Goal: Find specific page/section: Find specific page/section

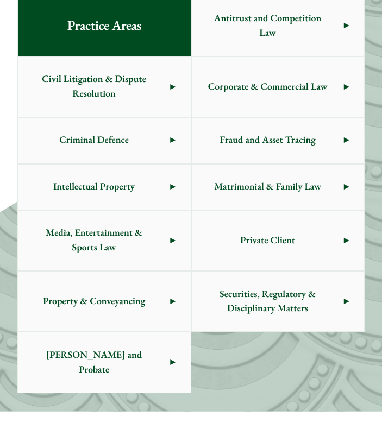
scroll to position [511, 0]
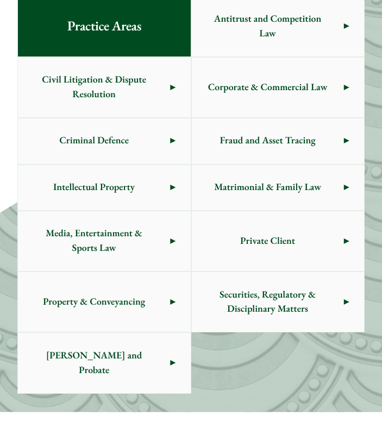
click at [148, 142] on span "Criminal Defence" at bounding box center [94, 141] width 152 height 46
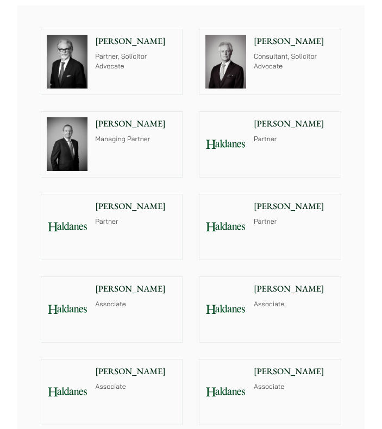
scroll to position [1206, 0]
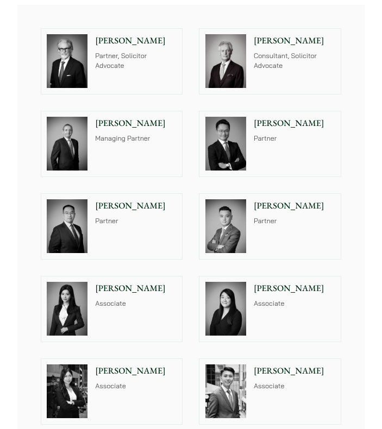
click at [244, 282] on img at bounding box center [225, 309] width 41 height 54
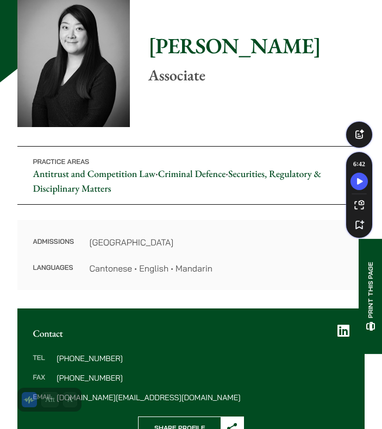
scroll to position [103, 0]
